Goal: Task Accomplishment & Management: Manage account settings

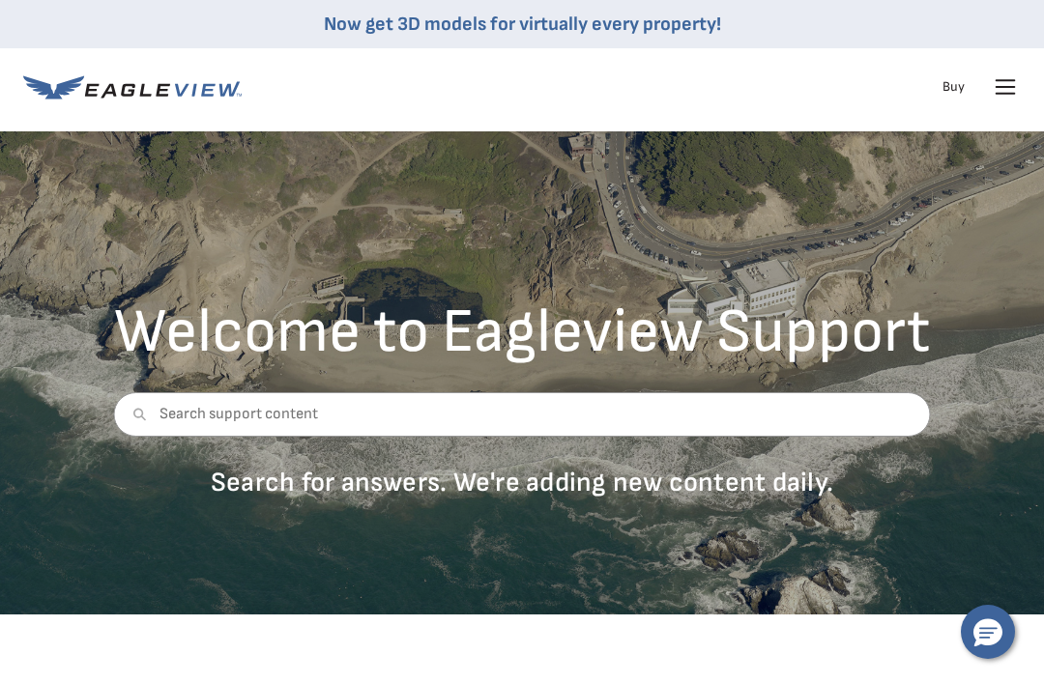
click at [1011, 90] on icon at bounding box center [1005, 87] width 31 height 31
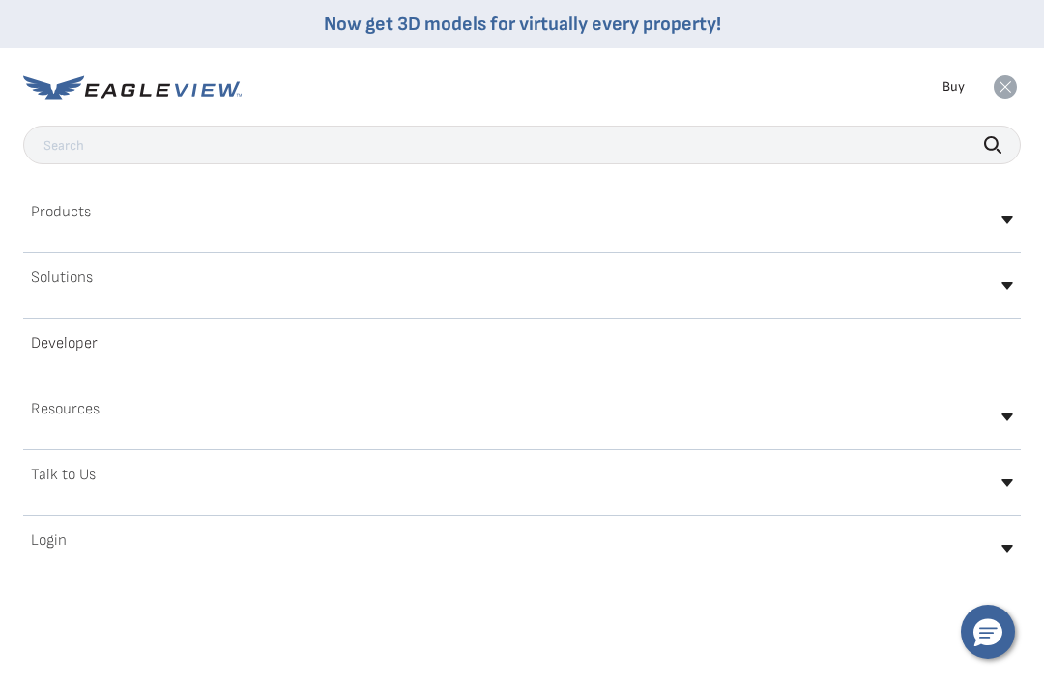
click at [266, 551] on div "Login" at bounding box center [521, 548] width 997 height 45
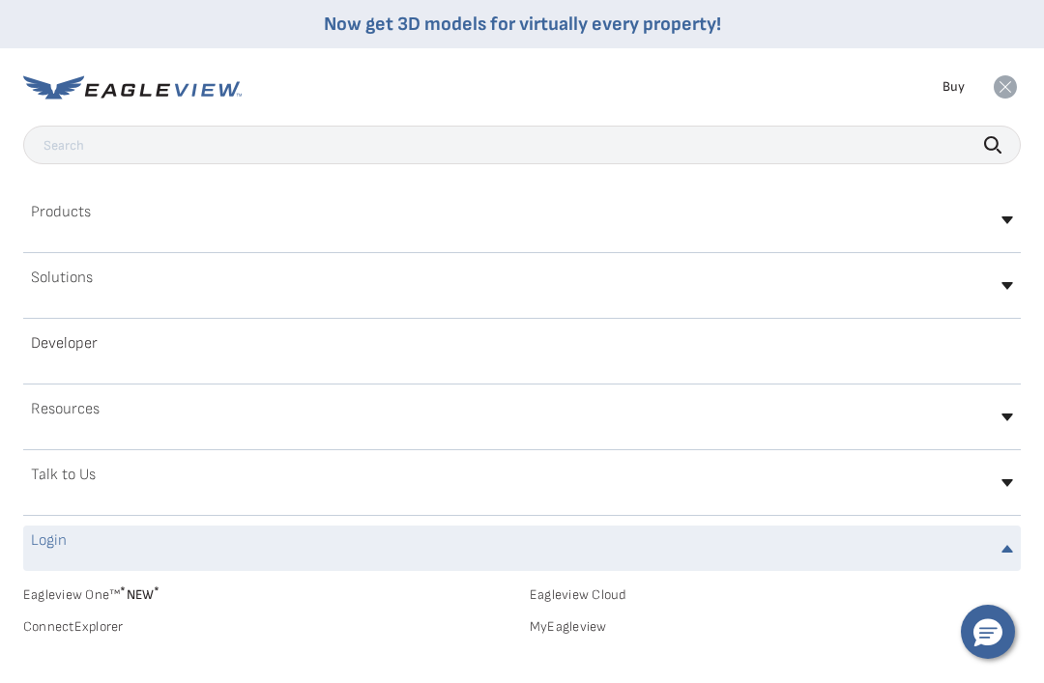
click at [208, 81] on icon at bounding box center [132, 87] width 218 height 24
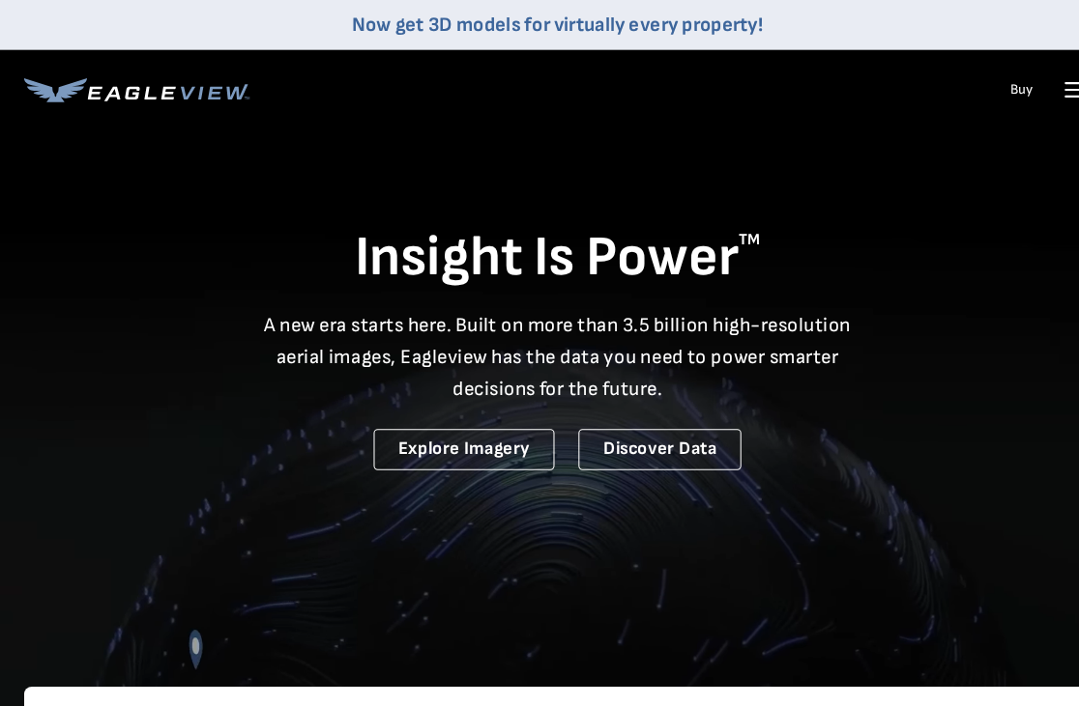
scroll to position [4, 0]
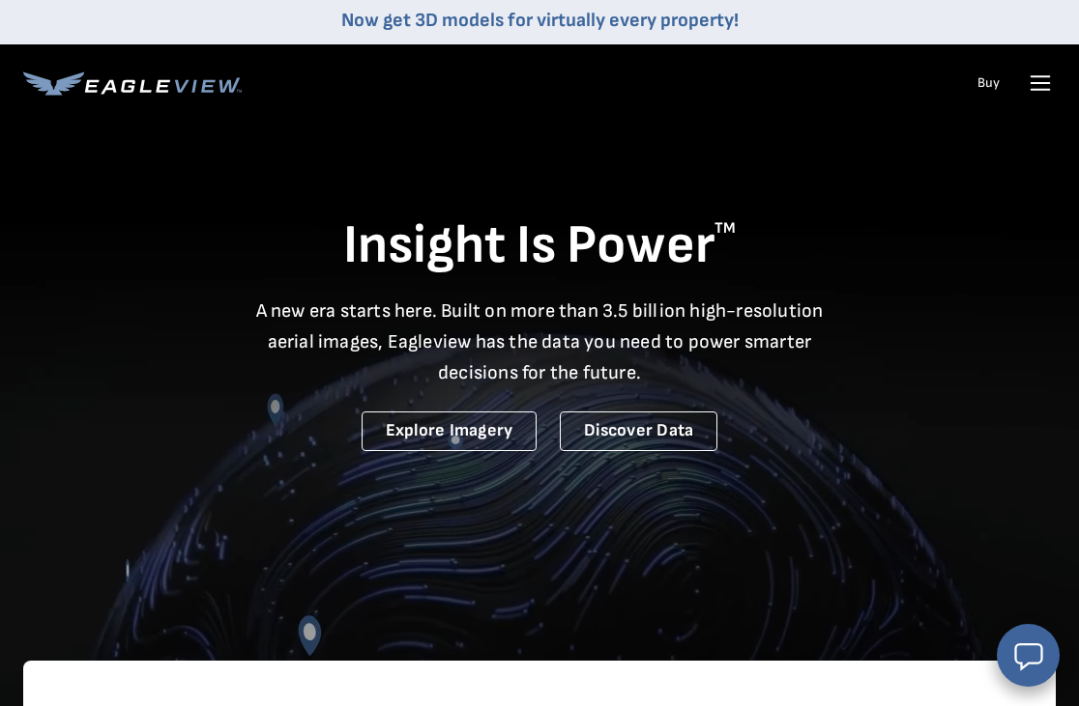
click at [1032, 91] on icon at bounding box center [1039, 83] width 31 height 31
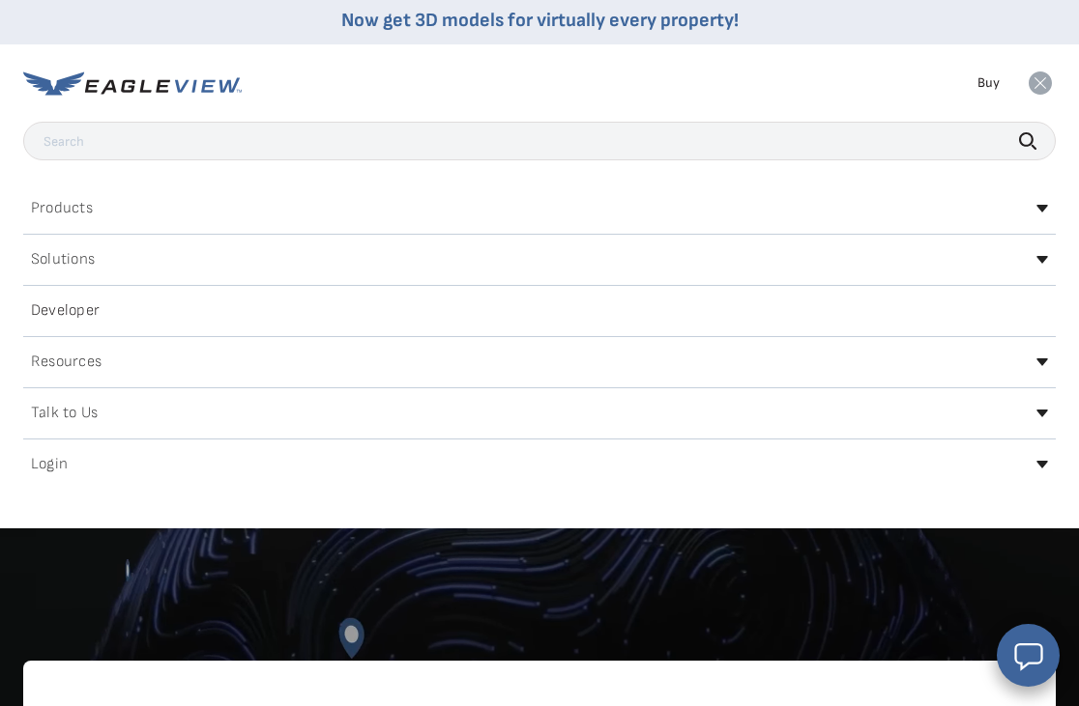
scroll to position [0, 0]
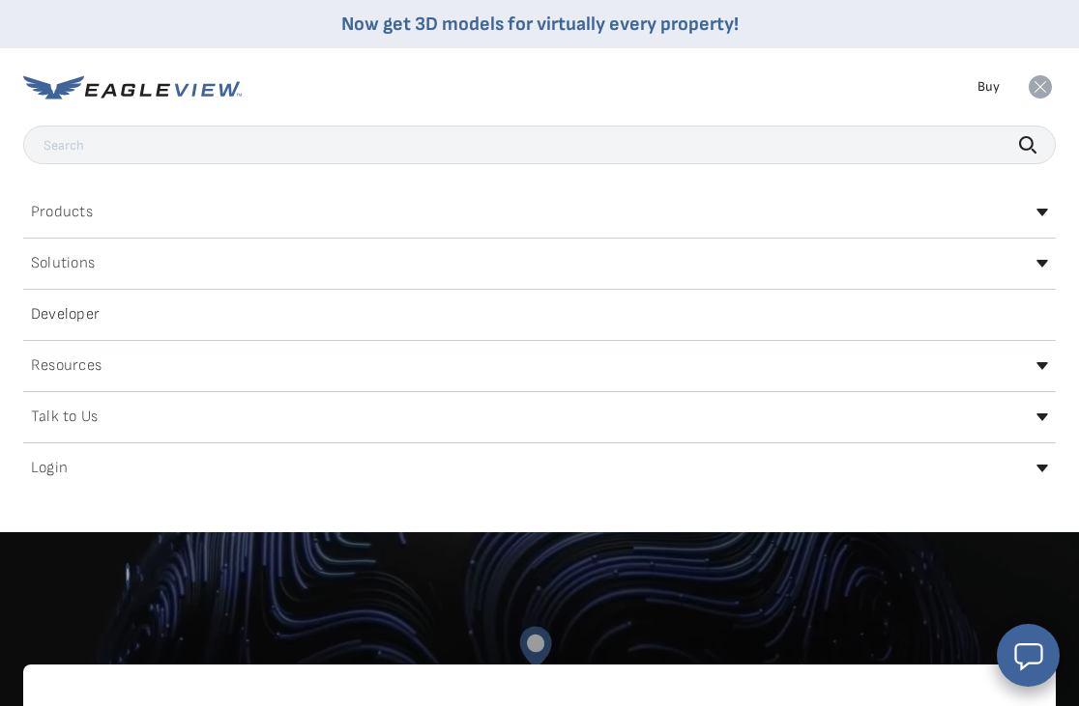
click at [1038, 198] on div "Products" at bounding box center [539, 212] width 1032 height 31
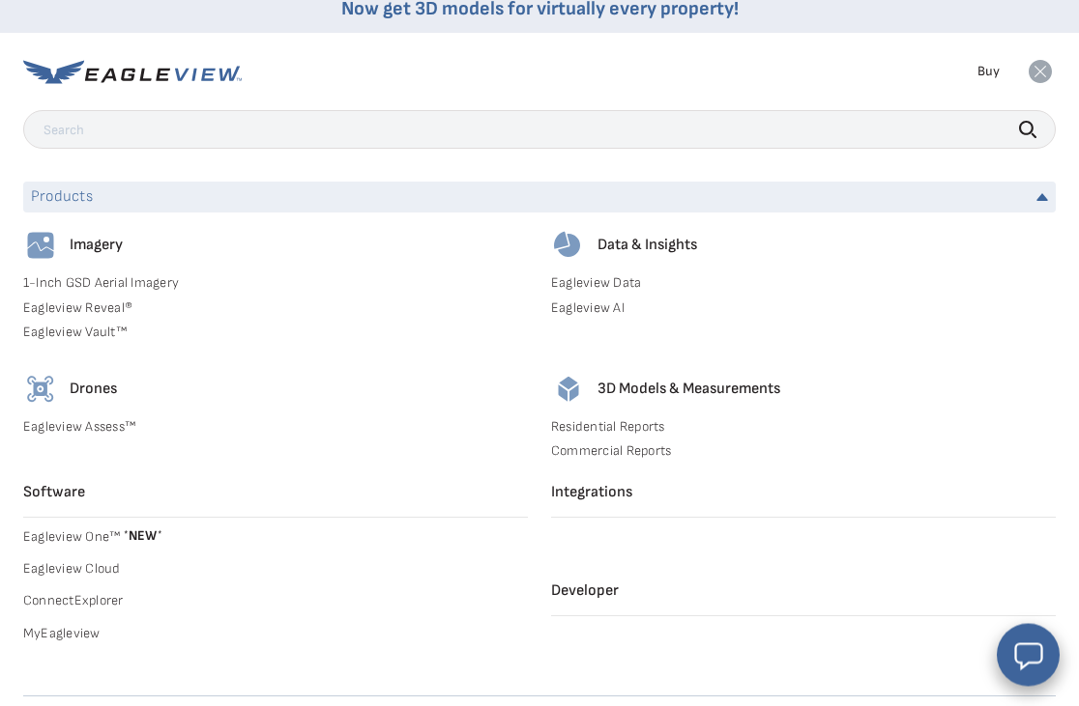
scroll to position [15, 0]
click at [734, 387] on h4 "3D Models & Measurements" at bounding box center [688, 389] width 183 height 19
click at [649, 402] on div "3D Models & Measurements" at bounding box center [803, 389] width 504 height 35
click at [642, 384] on h4 "3D Models & Measurements" at bounding box center [688, 389] width 183 height 19
click at [561, 384] on img at bounding box center [568, 389] width 35 height 35
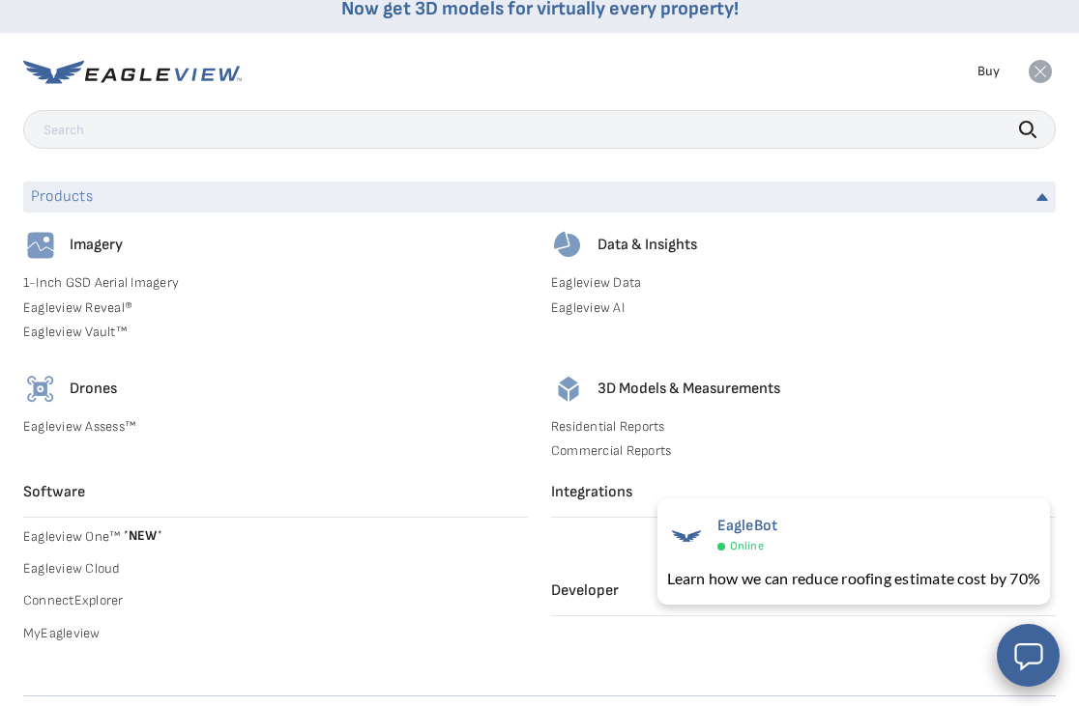
click at [608, 471] on div "Our Product Areas Imagery 1-Inch GSD Aerial Imagery Eagleview Reveal® Eagleview…" at bounding box center [539, 462] width 1032 height 468
click at [608, 470] on div "Our Product Areas Imagery 1-Inch GSD Aerial Imagery Eagleview Reveal® Eagleview…" at bounding box center [539, 462] width 1032 height 468
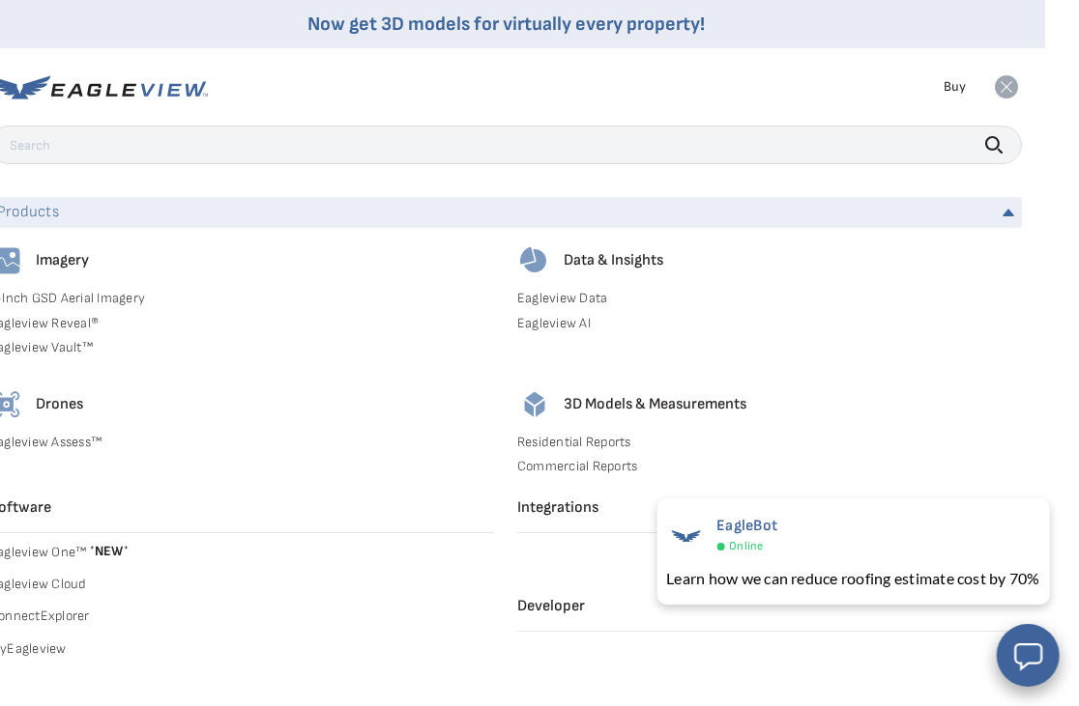
scroll to position [0, 35]
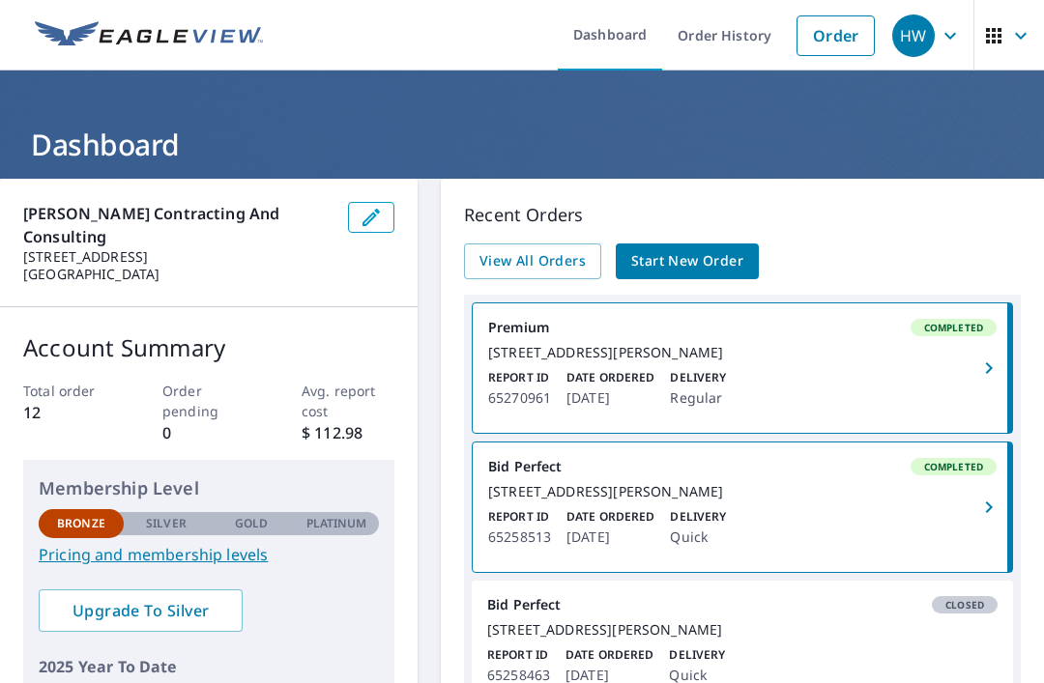
click at [737, 45] on link "Order History" at bounding box center [724, 35] width 125 height 71
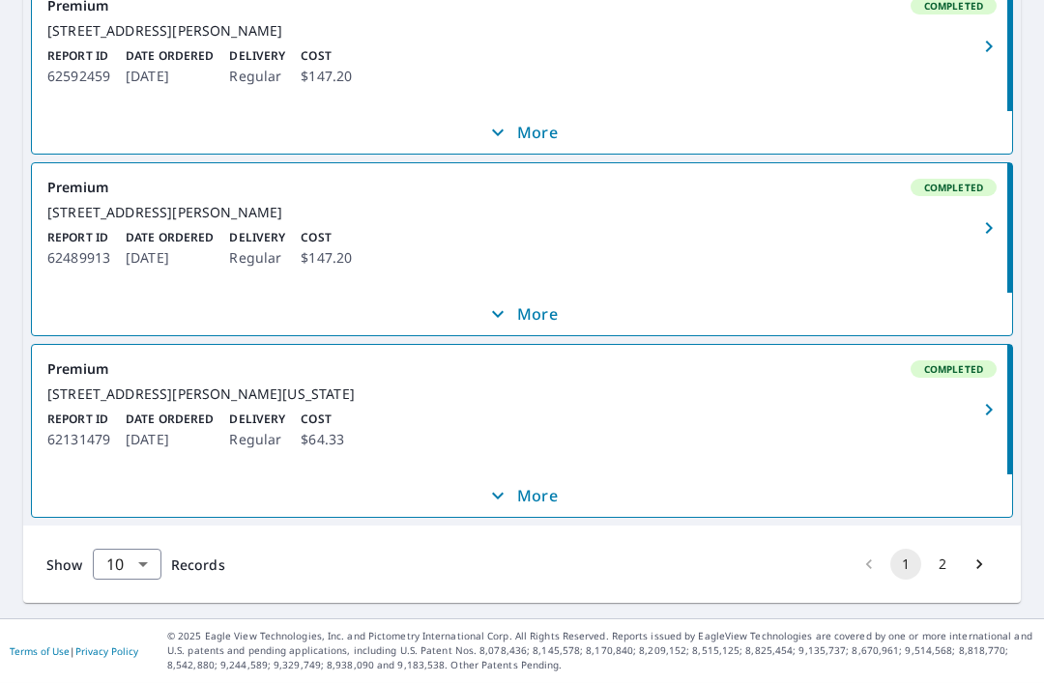
scroll to position [62, 0]
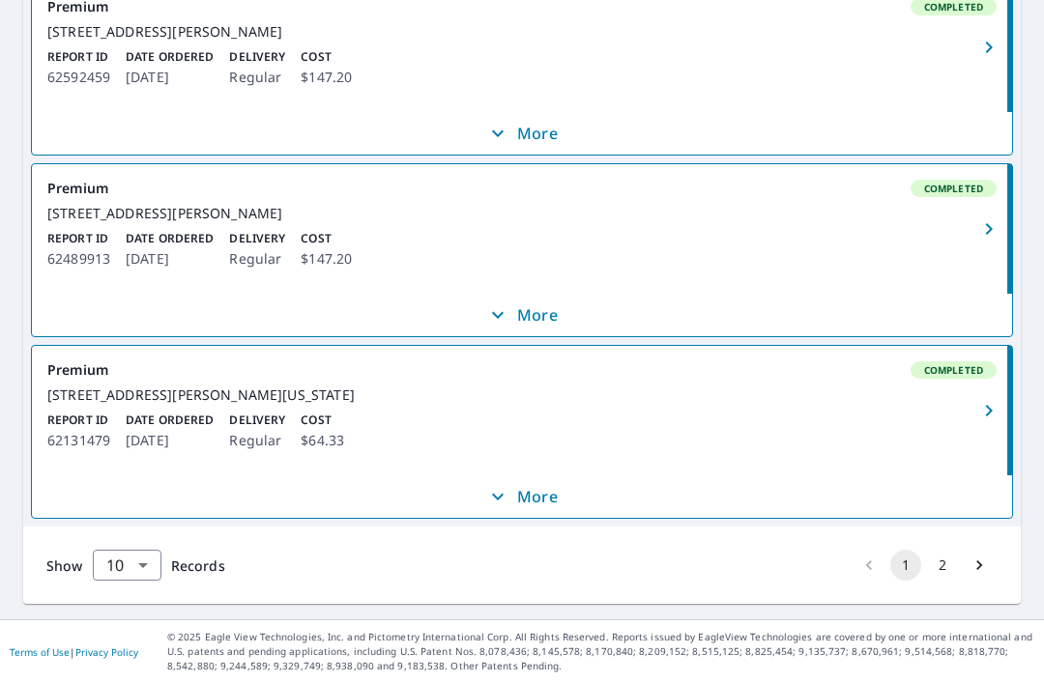
click at [940, 567] on button "2" at bounding box center [942, 565] width 31 height 31
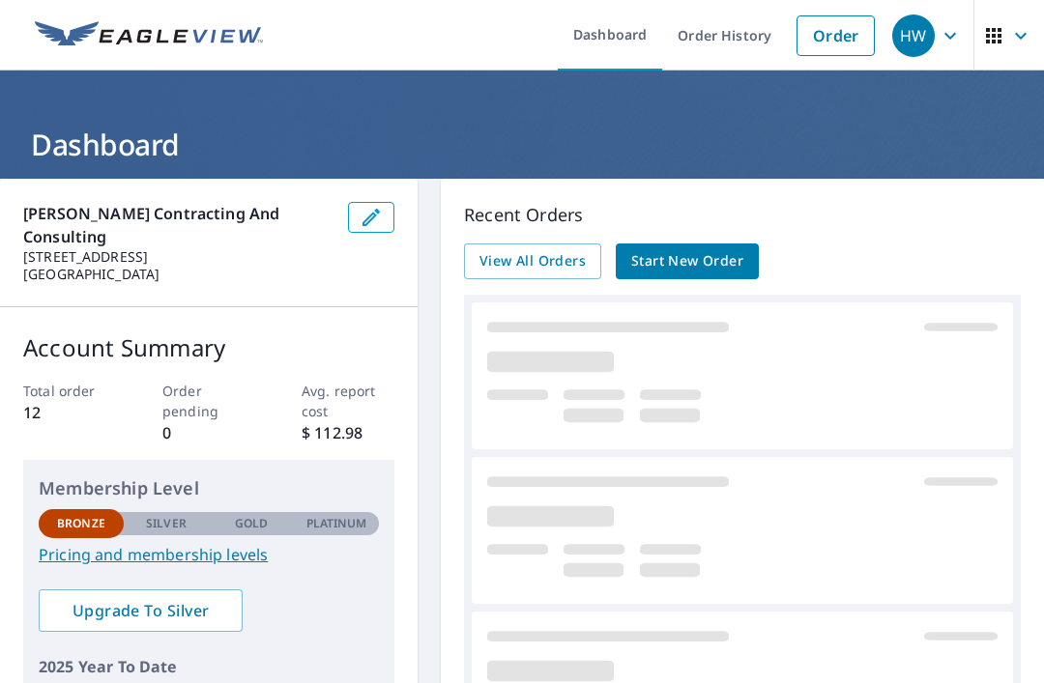
click at [955, 35] on icon "button" at bounding box center [949, 35] width 23 height 23
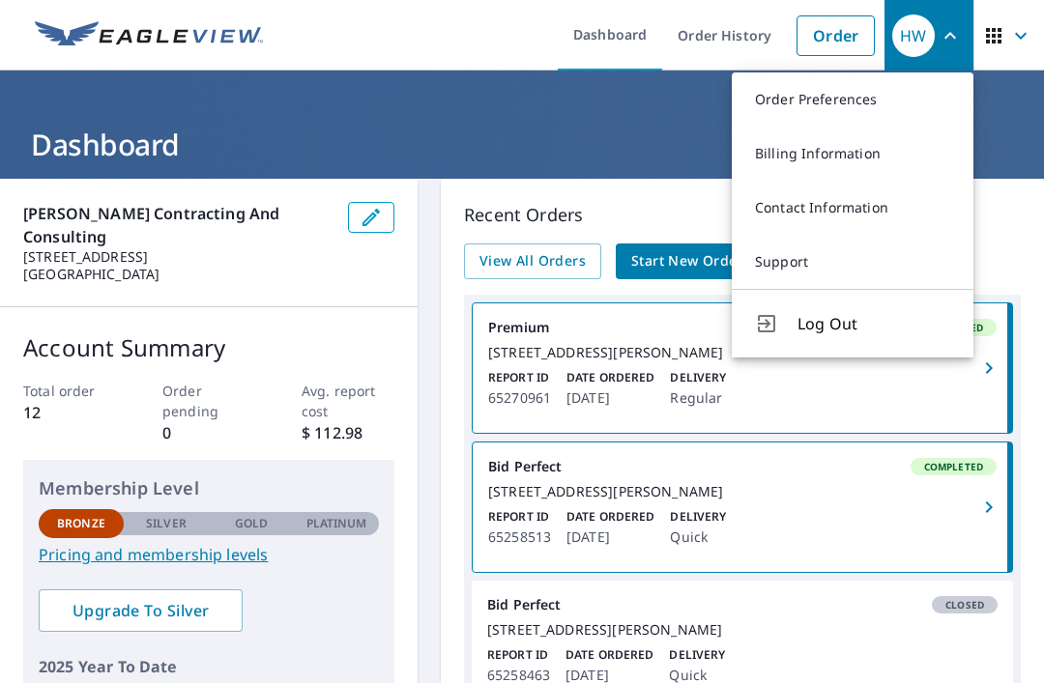
click at [838, 323] on span "Log Out" at bounding box center [873, 323] width 153 height 23
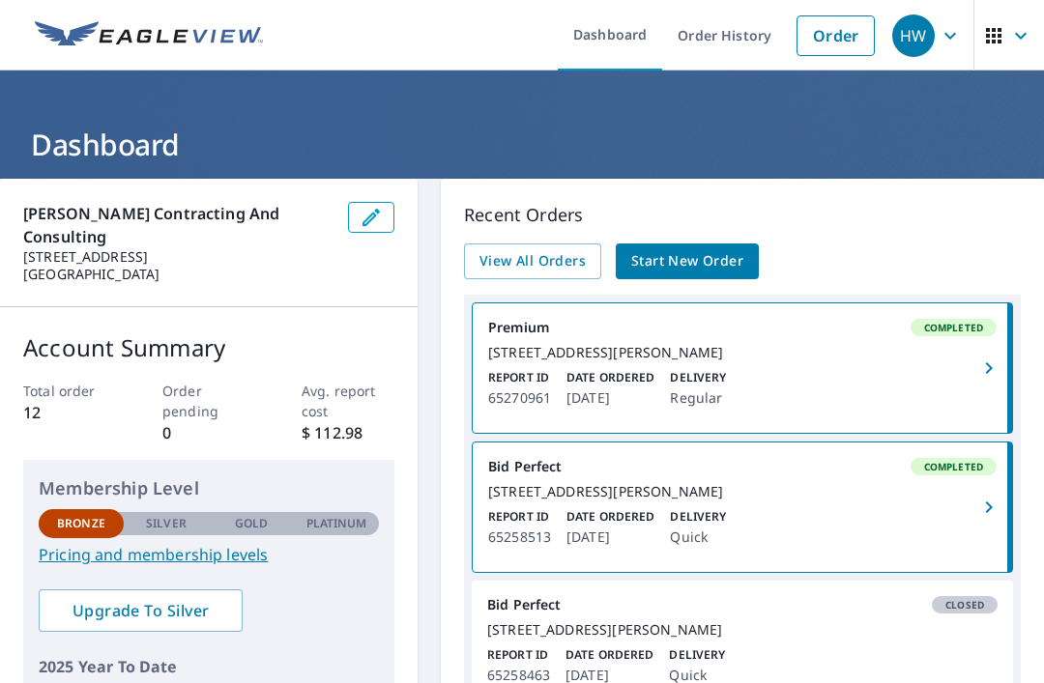
click at [727, 33] on link "Order History" at bounding box center [724, 35] width 125 height 71
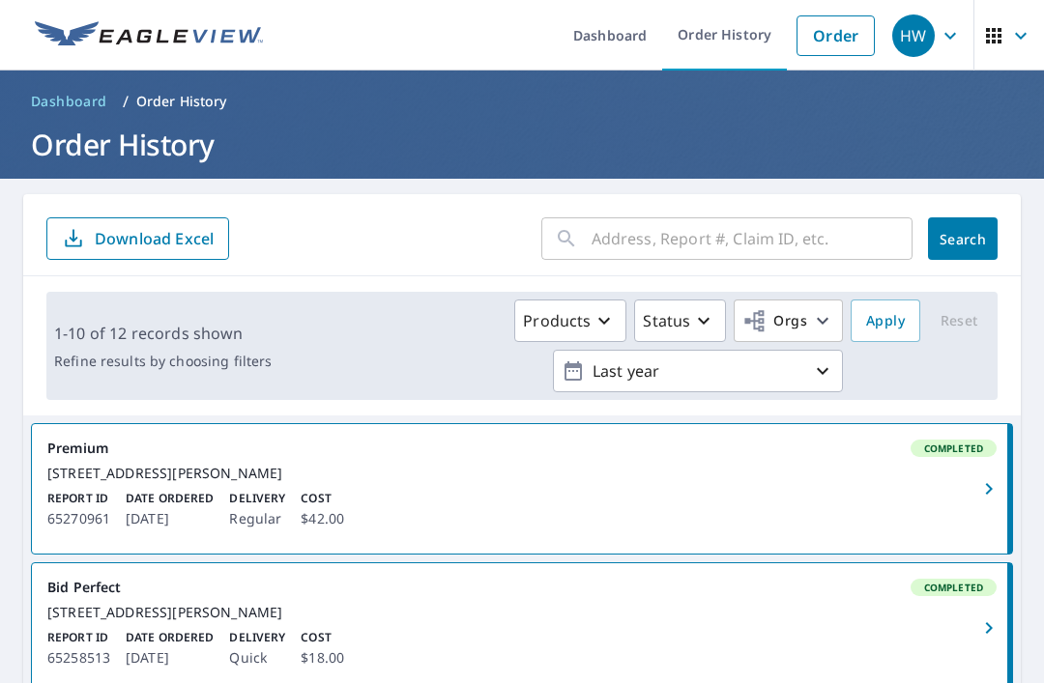
click at [952, 43] on icon "button" at bounding box center [949, 35] width 23 height 23
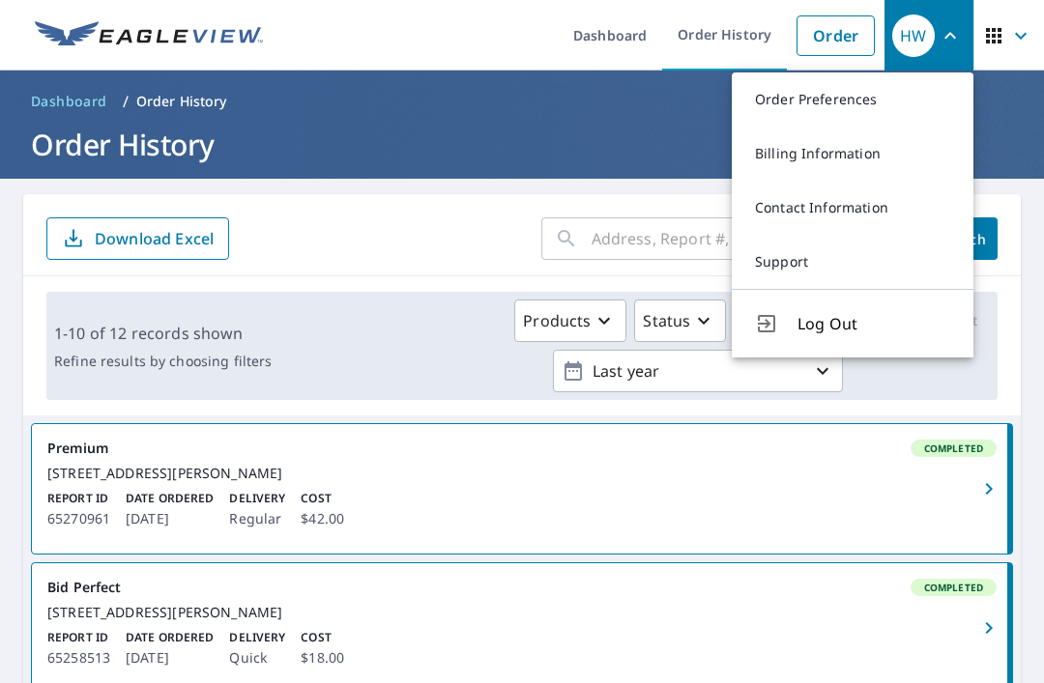
click at [819, 319] on span "Log Out" at bounding box center [873, 323] width 153 height 23
